Goal: Information Seeking & Learning: Learn about a topic

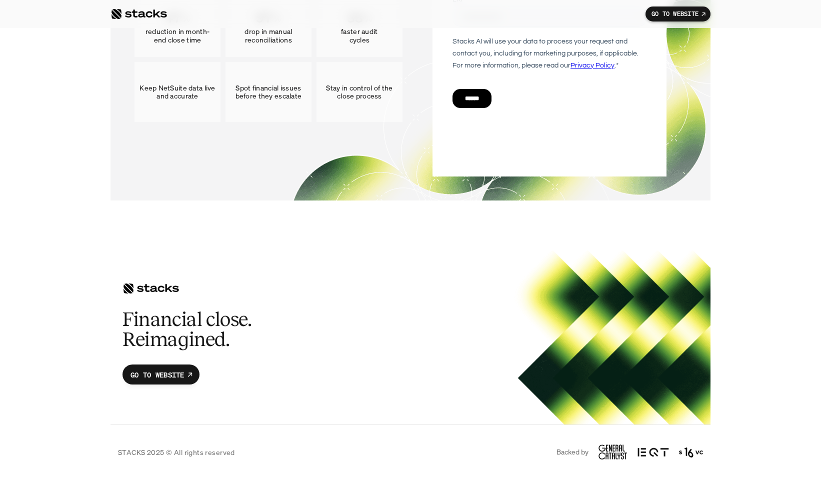
scroll to position [5863, 0]
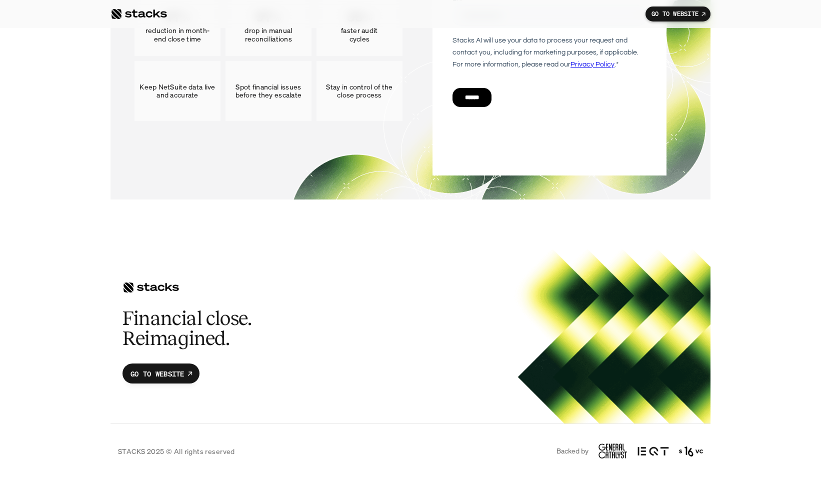
click at [671, 84] on div "BOOK A DEMO See why finance leaders use Stacks for Netsuite. No pressure — just…" at bounding box center [411, 7] width 552 height 335
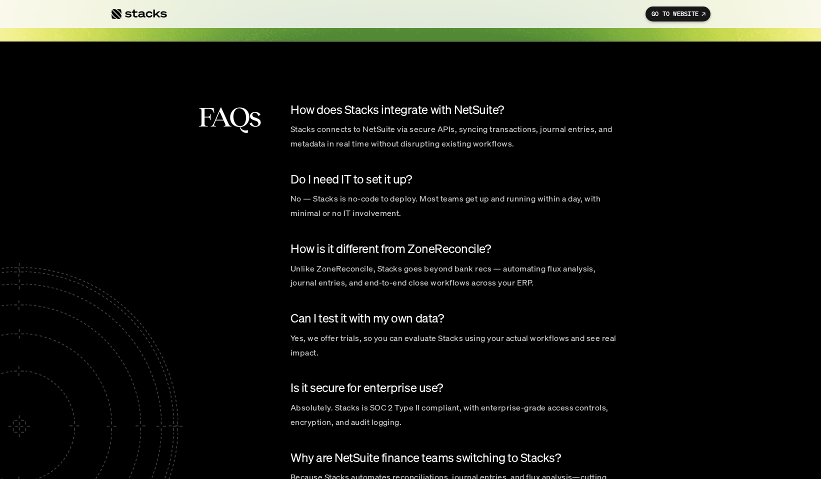
scroll to position [4665, 0]
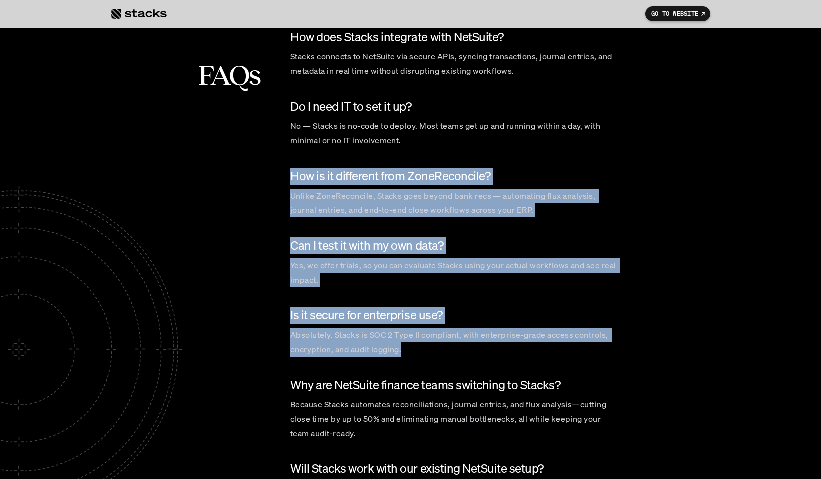
drag, startPoint x: 367, startPoint y: 235, endPoint x: 491, endPoint y: 362, distance: 177.6
click at [491, 362] on div "How does Stacks integrate with NetSuite? Stacks connects to NetSuite via secure…" at bounding box center [456, 270] width 330 height 482
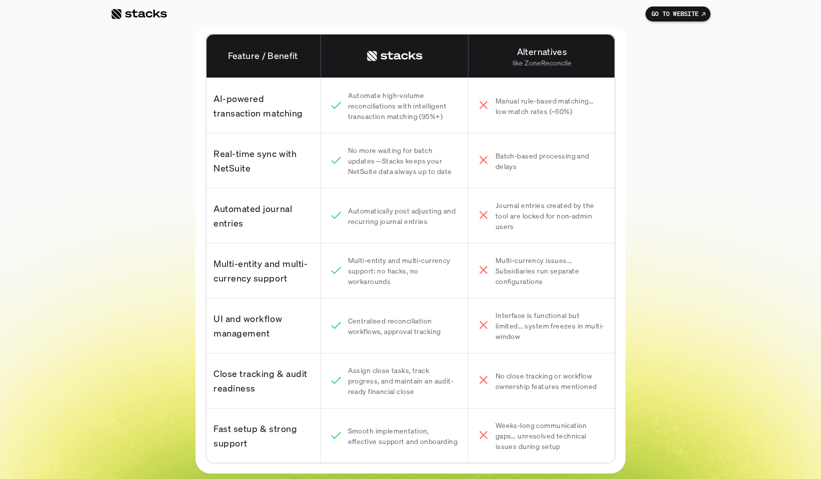
scroll to position [4078, 0]
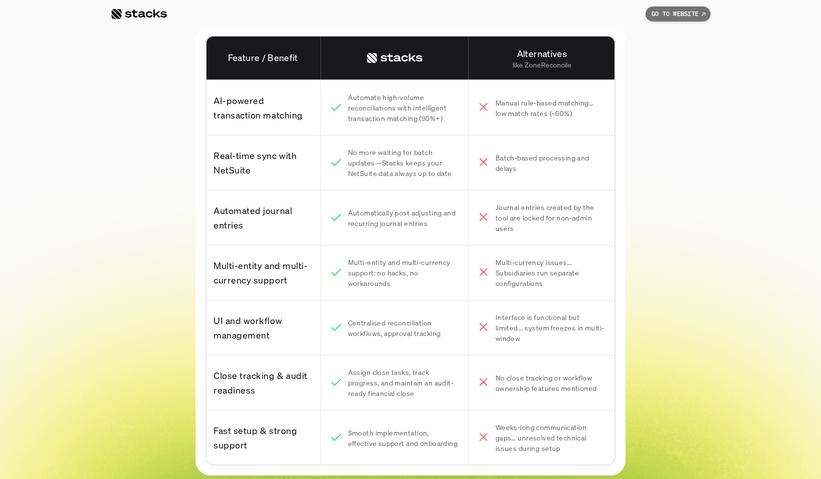
click at [679, 15] on p "GO TO WEBSITE" at bounding box center [675, 14] width 47 height 7
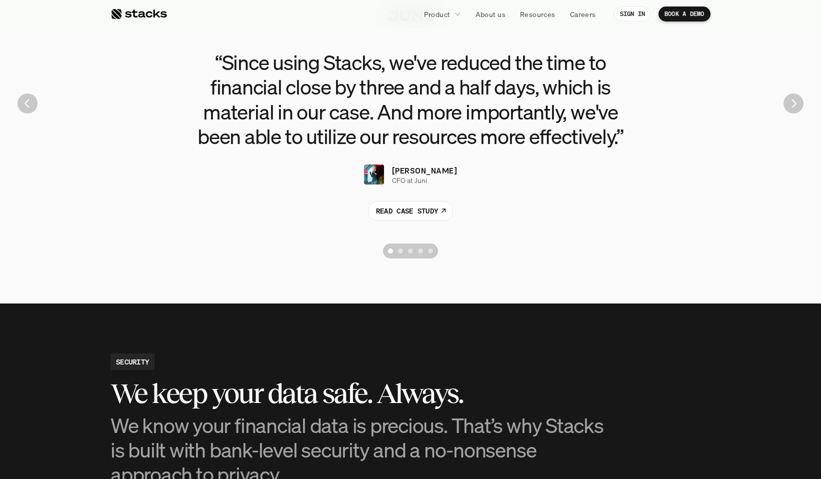
scroll to position [2304, 0]
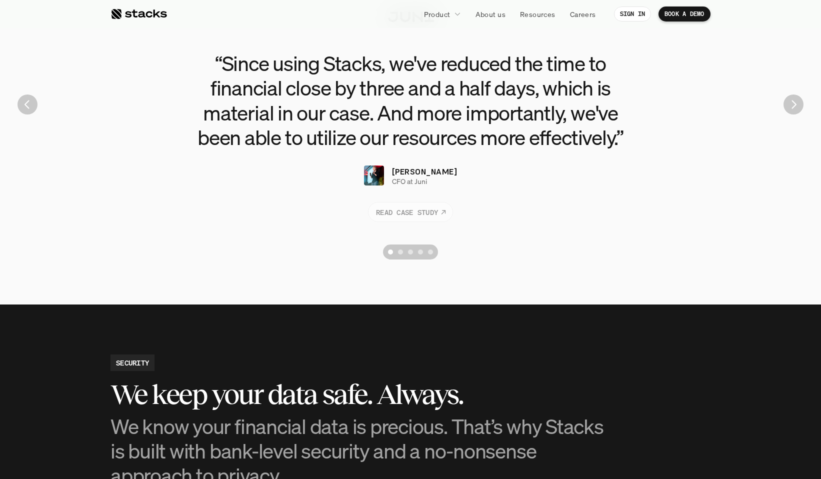
click at [426, 216] on p "READ CASE STUDY" at bounding box center [407, 212] width 62 height 11
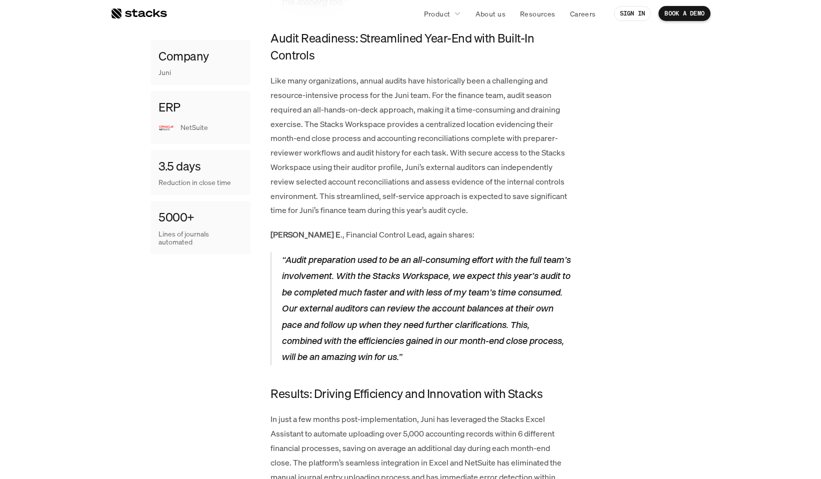
scroll to position [1270, 0]
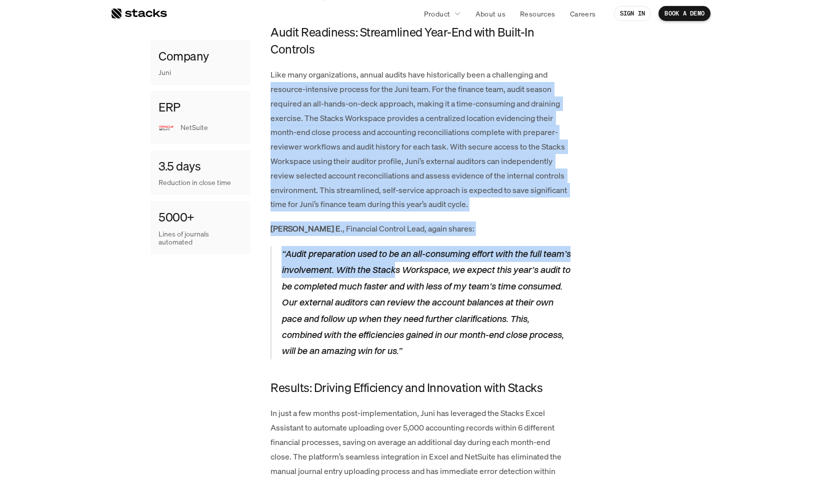
drag, startPoint x: 270, startPoint y: 96, endPoint x: 427, endPoint y: 265, distance: 230.1
click at [426, 265] on div "Juni provides modern business banking solutions, unifying essential financial t…" at bounding box center [421, 93] width 300 height 1703
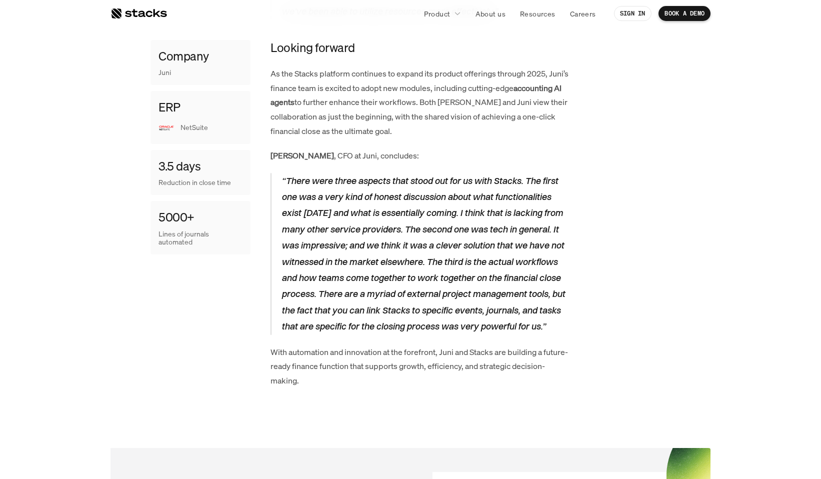
scroll to position [1839, 0]
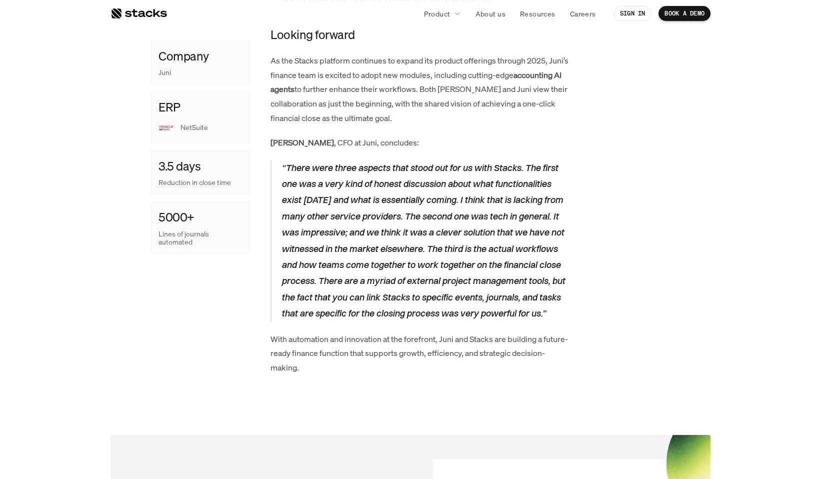
drag, startPoint x: 294, startPoint y: 166, endPoint x: 308, endPoint y: 169, distance: 14.4
click at [335, 168] on p "“There were three aspects that stood out for us with Stacks. The first one was …" at bounding box center [426, 241] width 289 height 162
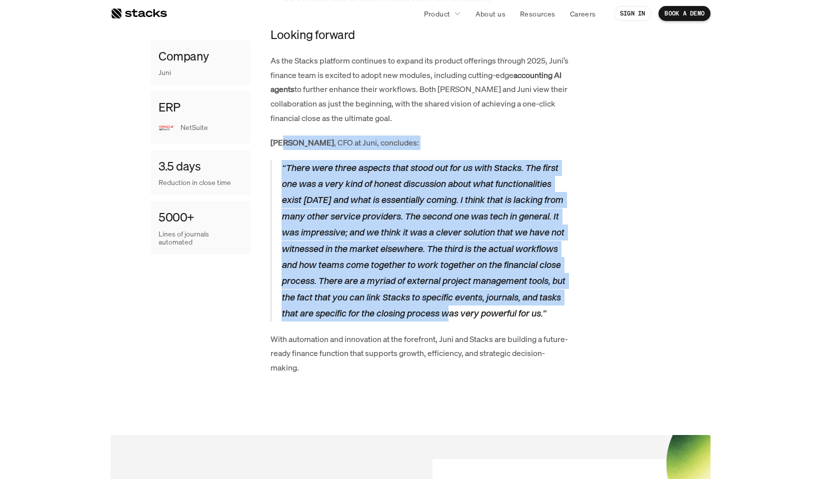
drag, startPoint x: 285, startPoint y: 142, endPoint x: 460, endPoint y: 304, distance: 238.6
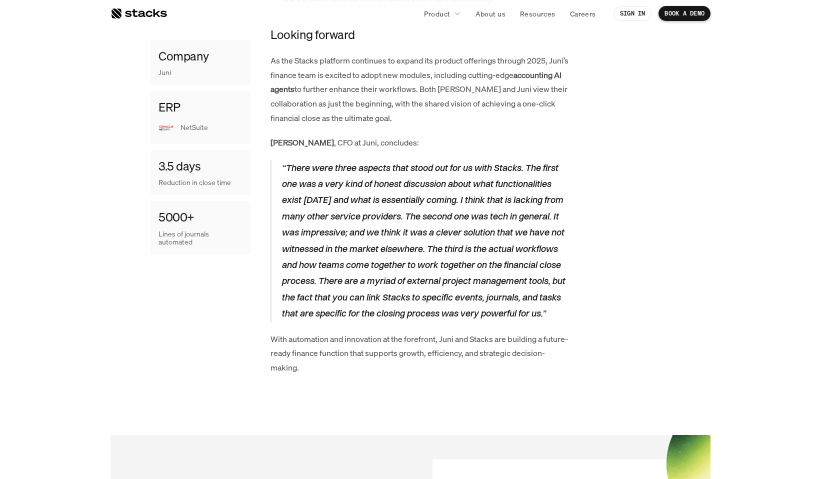
click at [443, 357] on p "With automation and innovation at the forefront, Juni and Stacks are building a…" at bounding box center [421, 353] width 300 height 43
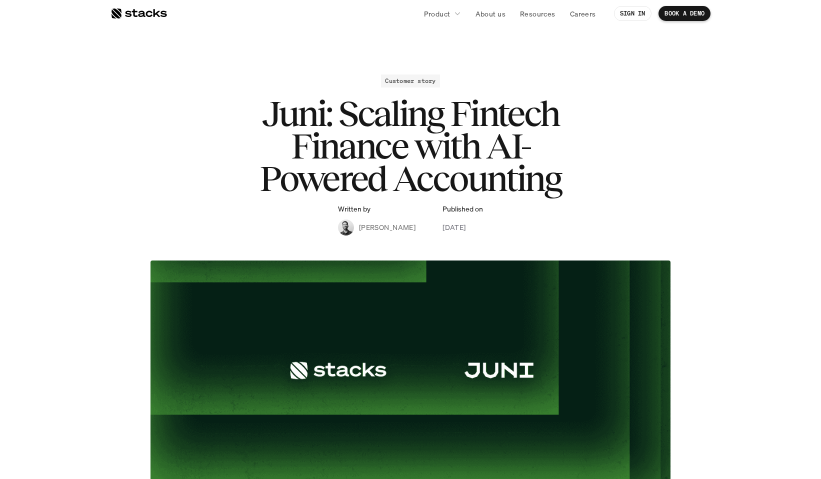
scroll to position [0, 0]
